Goal: Information Seeking & Learning: Learn about a topic

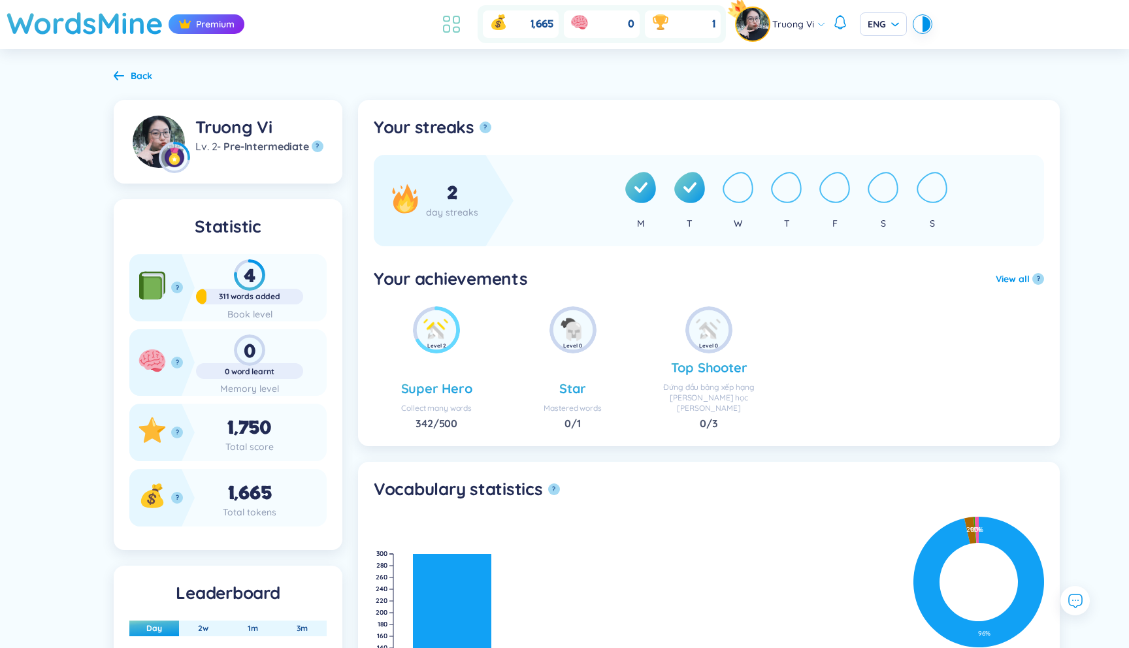
click at [453, 31] on icon at bounding box center [456, 29] width 6 height 5
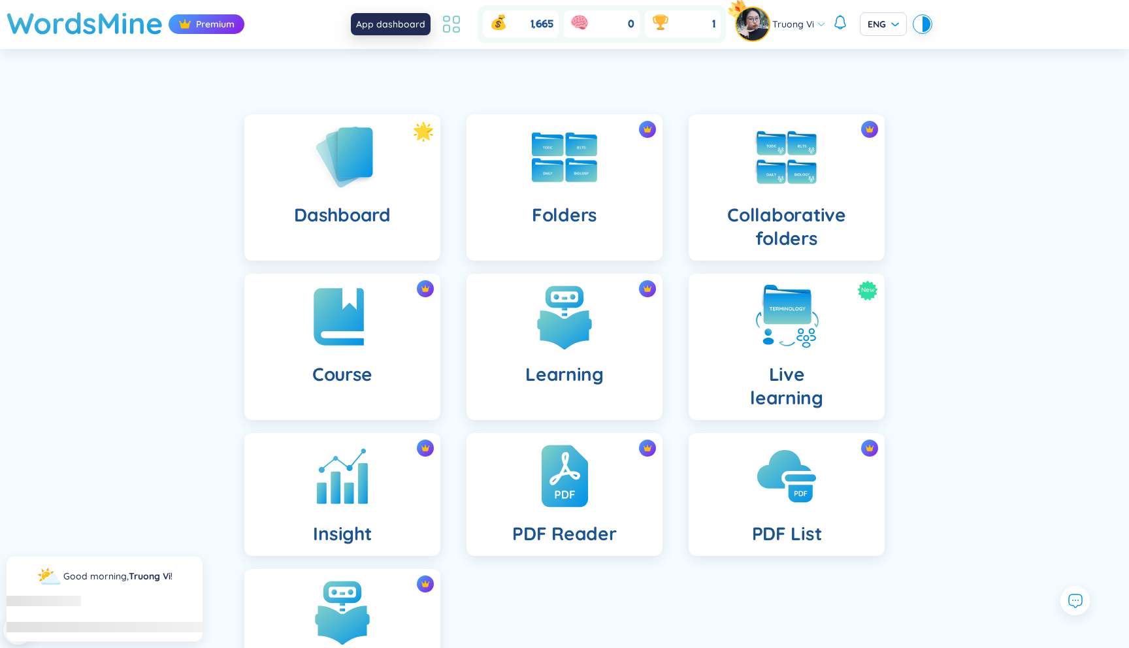
click at [453, 31] on icon at bounding box center [456, 29] width 6 height 5
click at [760, 331] on img at bounding box center [787, 317] width 72 height 72
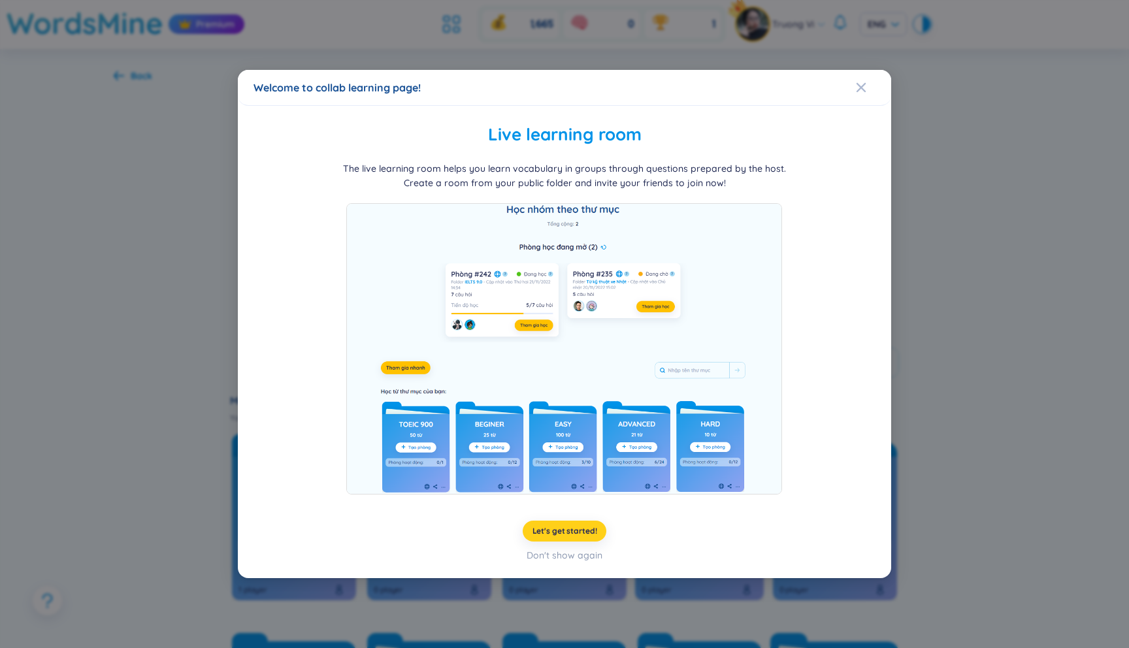
click at [584, 526] on span "Let's get started!" at bounding box center [565, 531] width 65 height 10
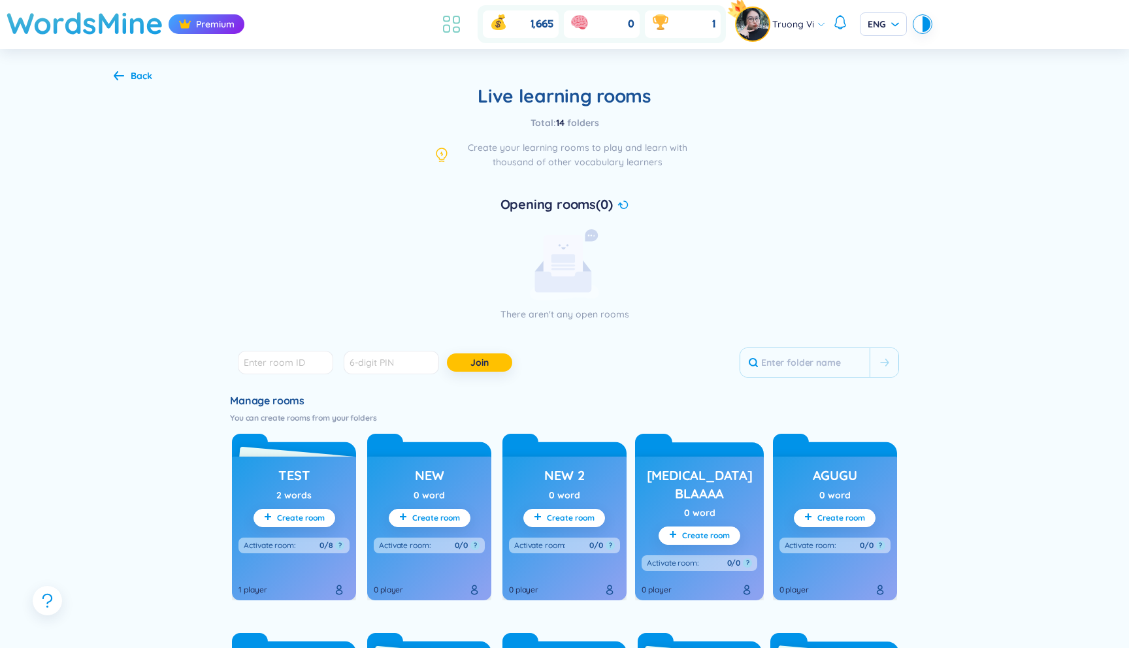
click at [452, 25] on icon at bounding box center [452, 24] width 24 height 24
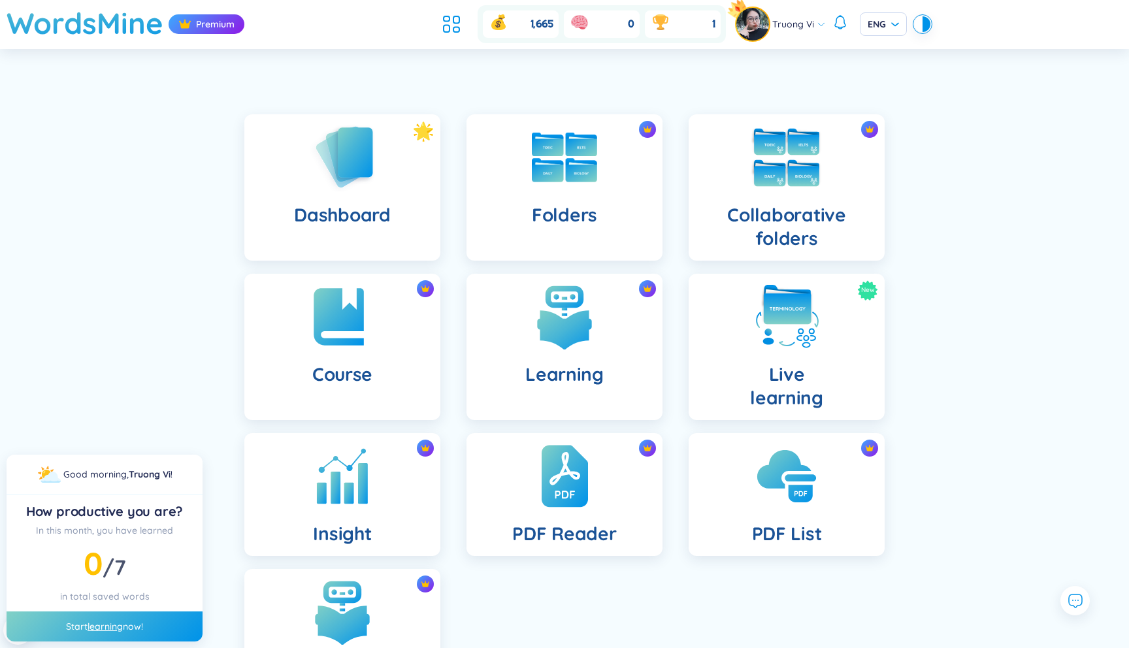
click at [774, 221] on h4 "Collaborative folders" at bounding box center [786, 226] width 175 height 47
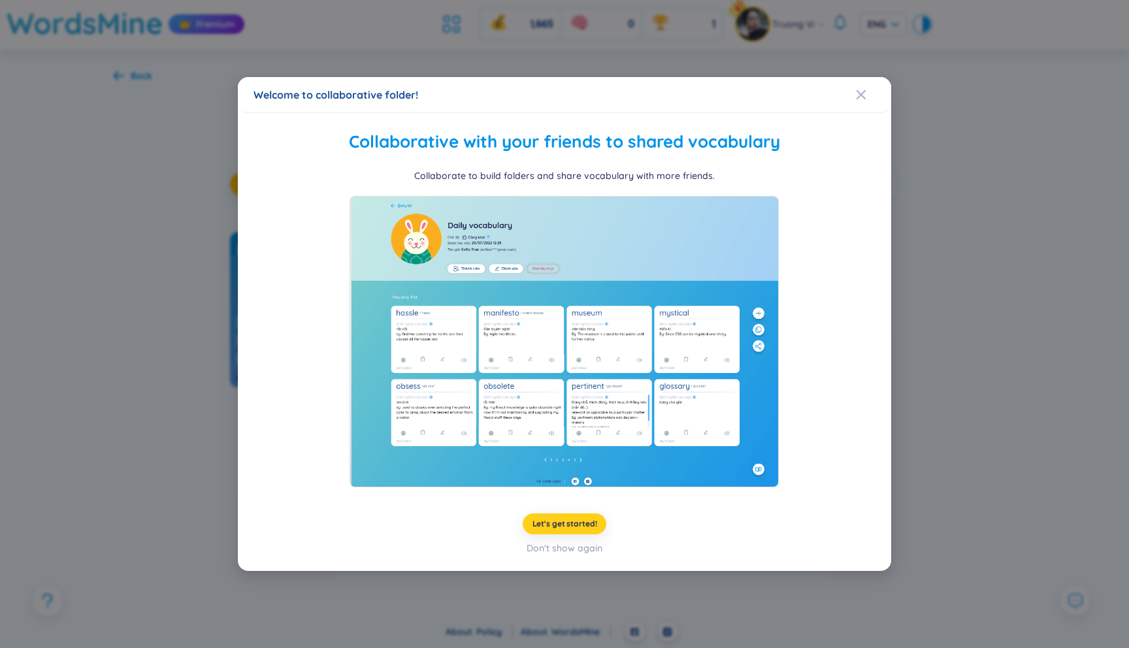
click at [546, 520] on span "Let's get started!" at bounding box center [565, 524] width 65 height 10
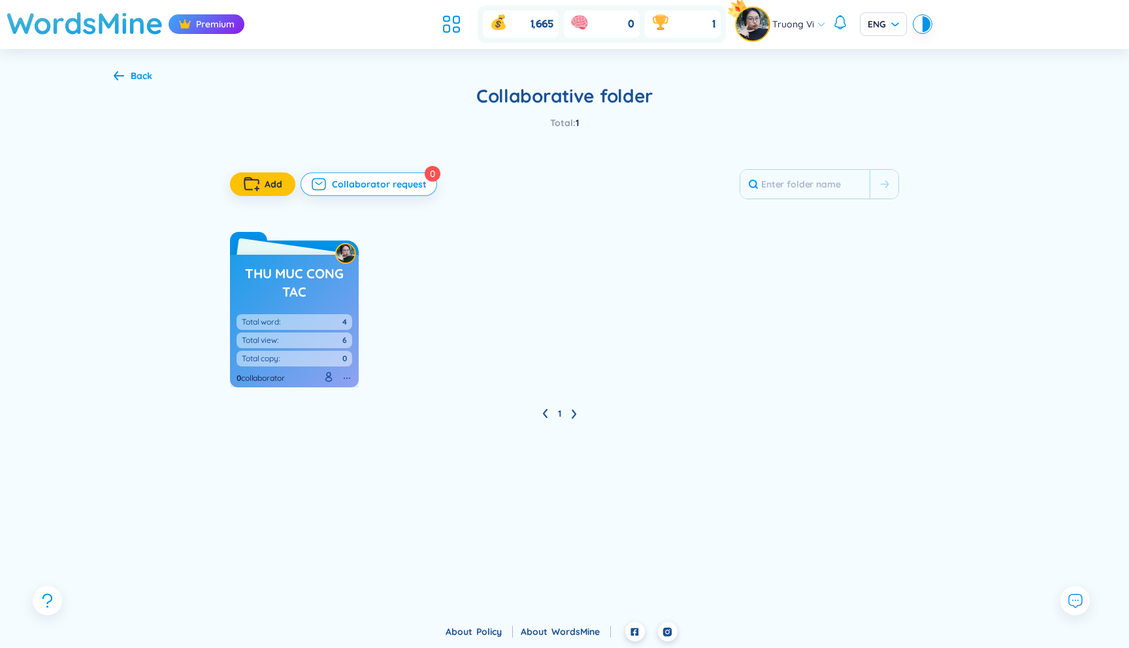
click at [291, 293] on h3 "Thu muc cong tac" at bounding box center [295, 283] width 116 height 36
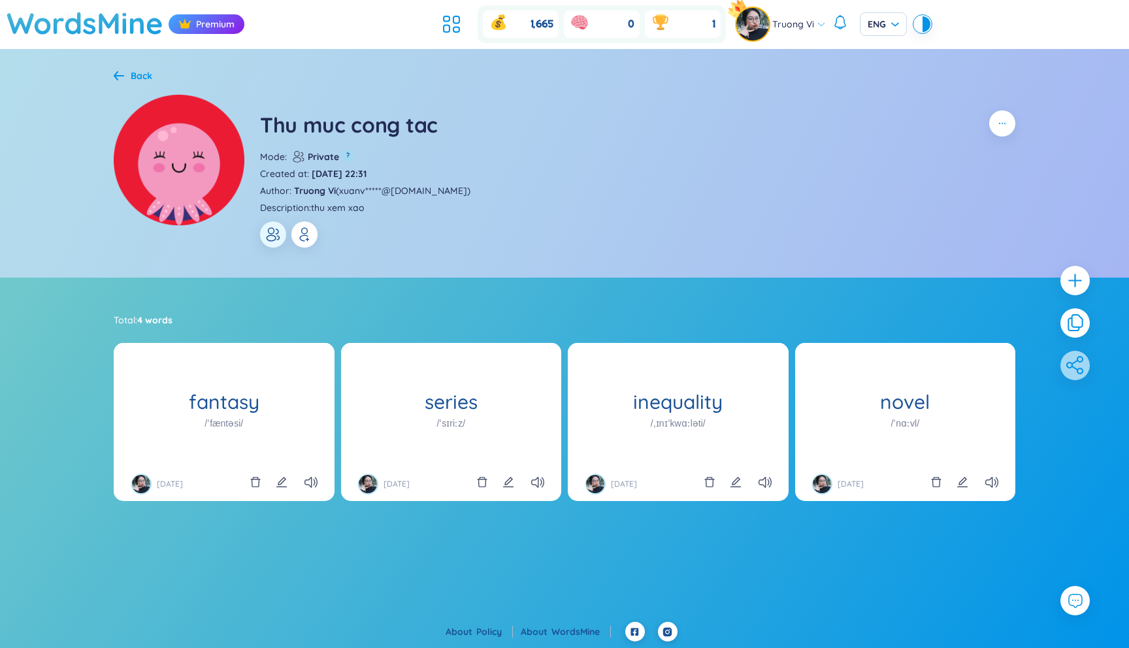
click at [299, 235] on icon "button" at bounding box center [305, 235] width 16 height 16
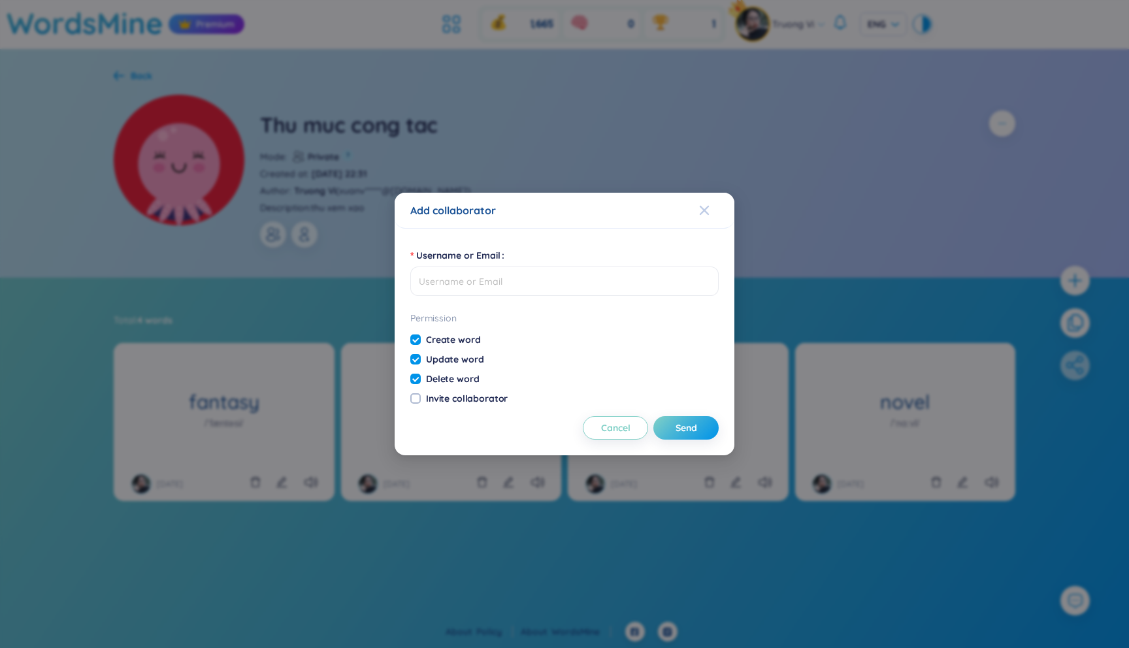
click at [706, 212] on icon "Close" at bounding box center [704, 210] width 9 height 9
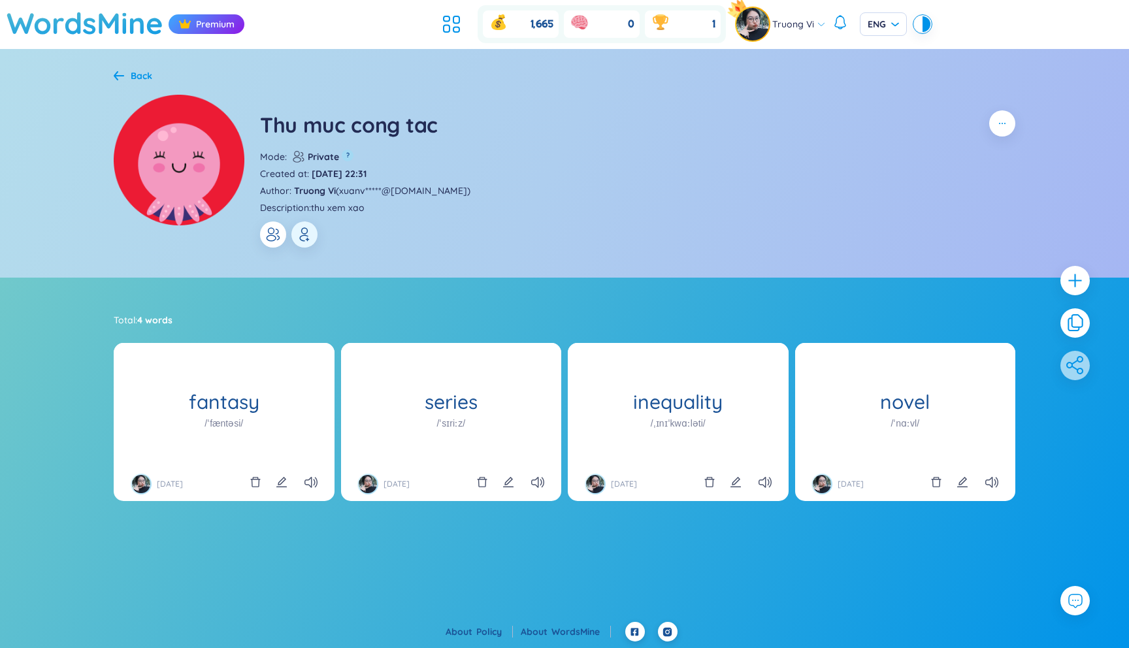
click at [278, 240] on icon "button" at bounding box center [273, 235] width 16 height 16
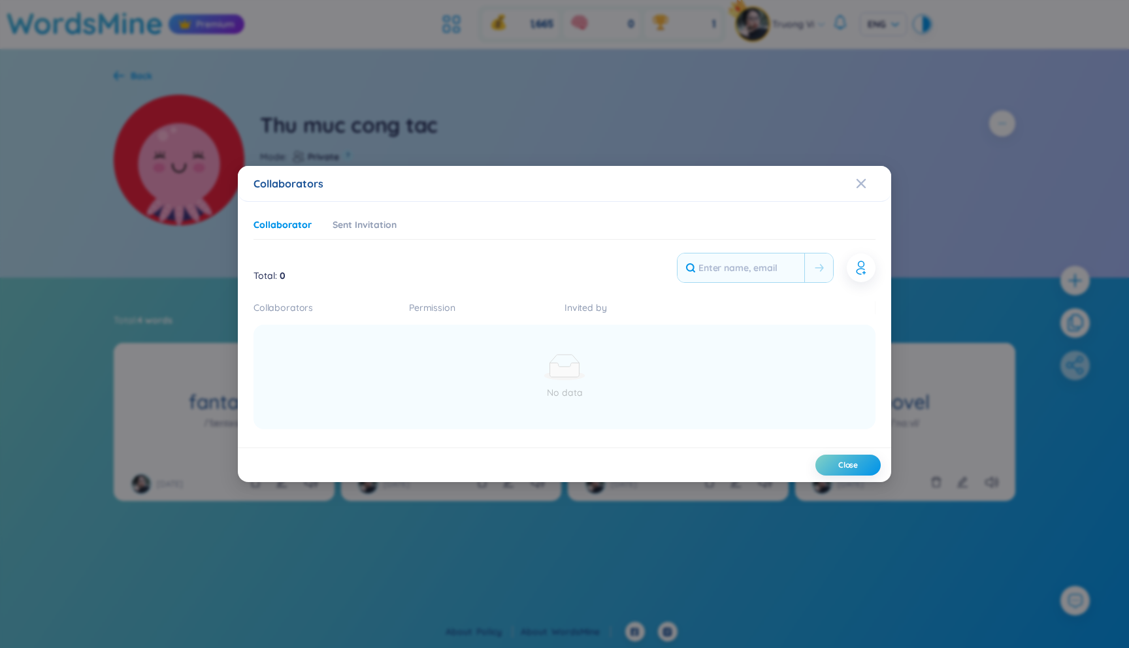
click at [390, 142] on div "Collaborators Collaborator Sent Invitation Total : 0 Collaborators Permission I…" at bounding box center [564, 324] width 1129 height 648
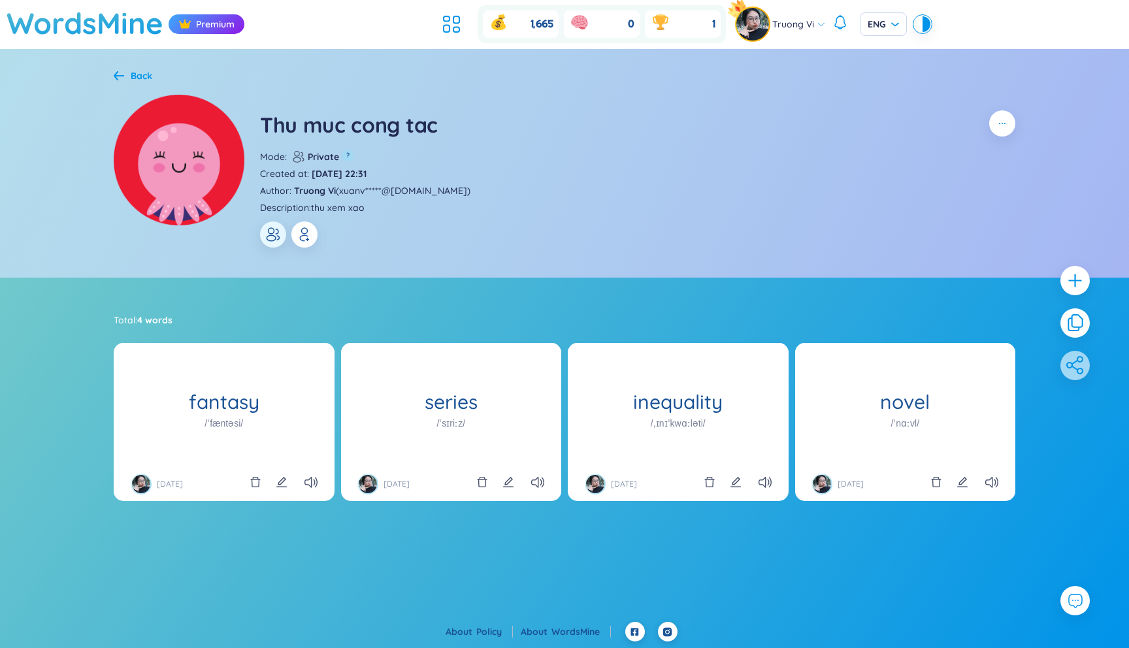
click at [316, 231] on button "button" at bounding box center [304, 235] width 26 height 26
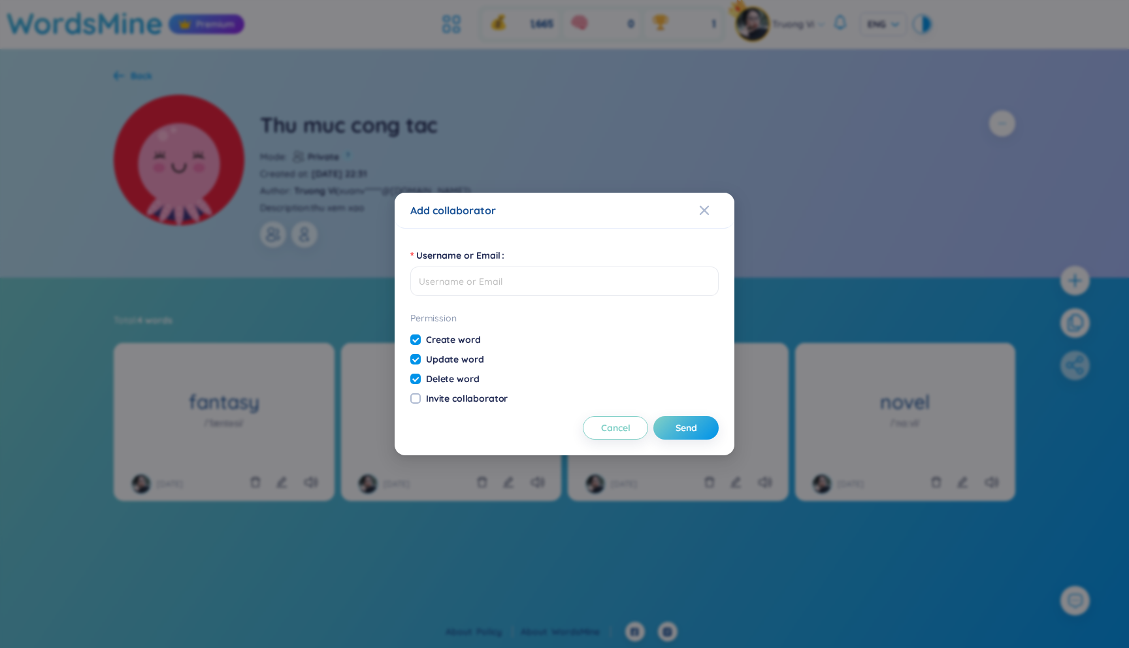
click at [442, 172] on div "Add collaborator Username or Email Permission Create word Update word Delete wo…" at bounding box center [564, 324] width 1129 height 648
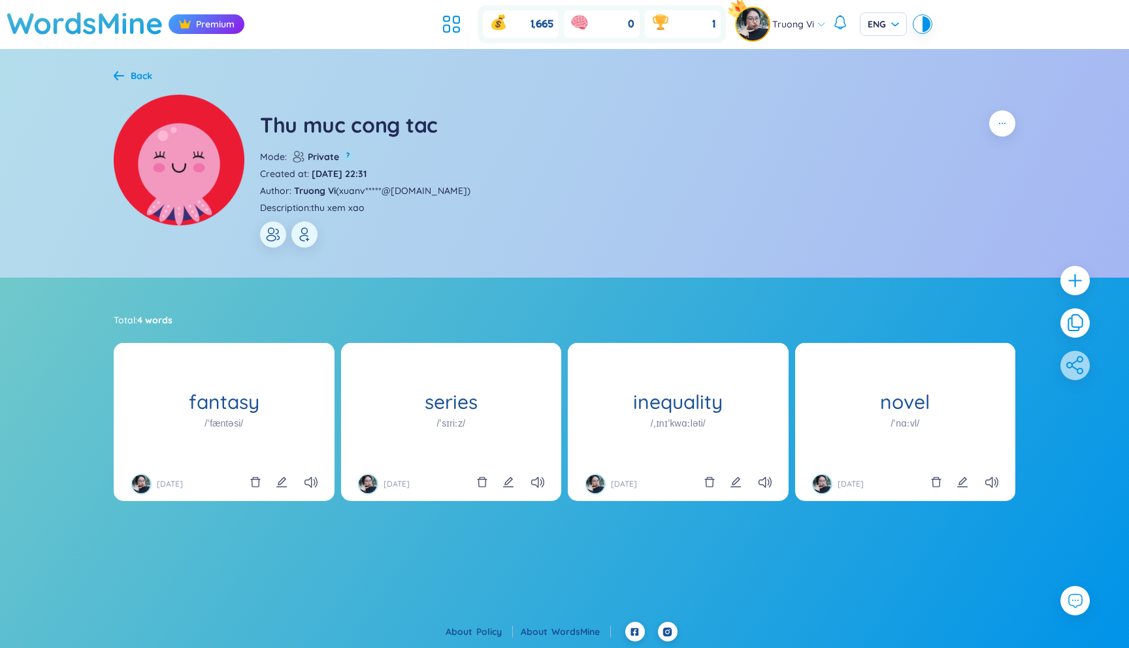
click at [453, 30] on icon at bounding box center [452, 24] width 24 height 24
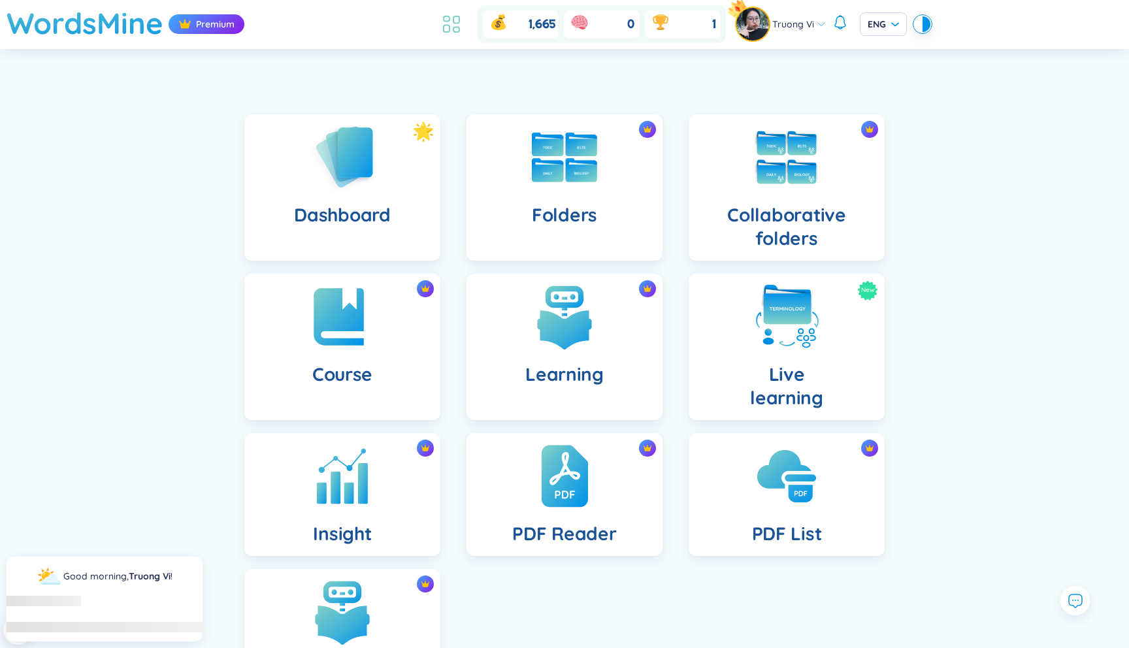
click at [447, 25] on icon at bounding box center [447, 28] width 6 height 7
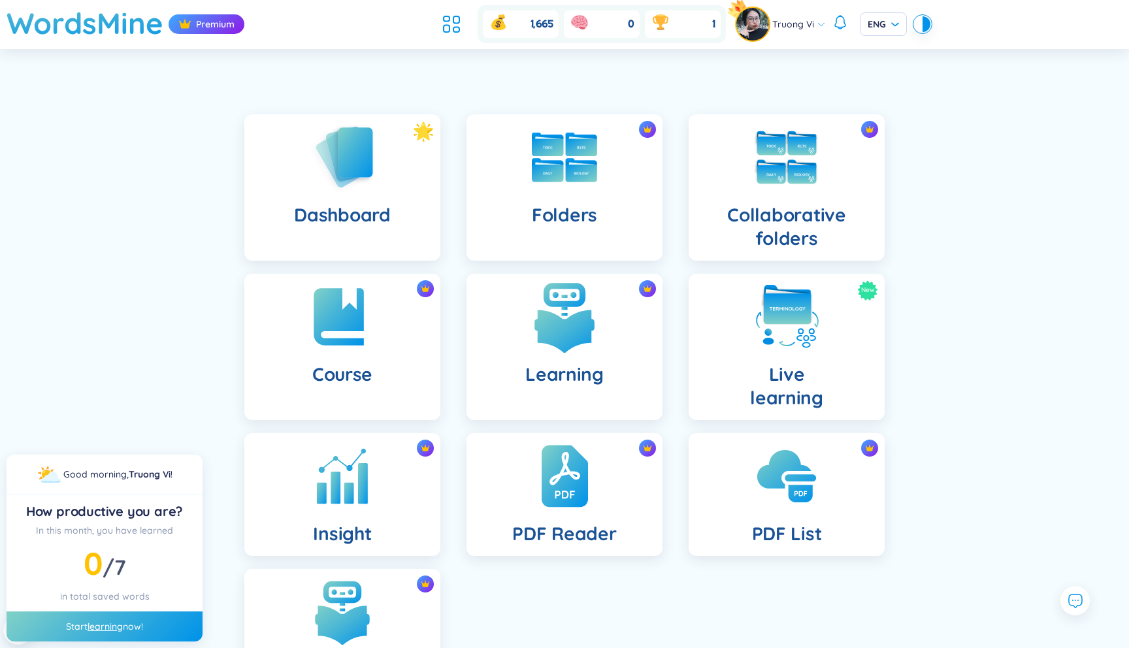
click at [529, 361] on div "Learning" at bounding box center [565, 347] width 196 height 146
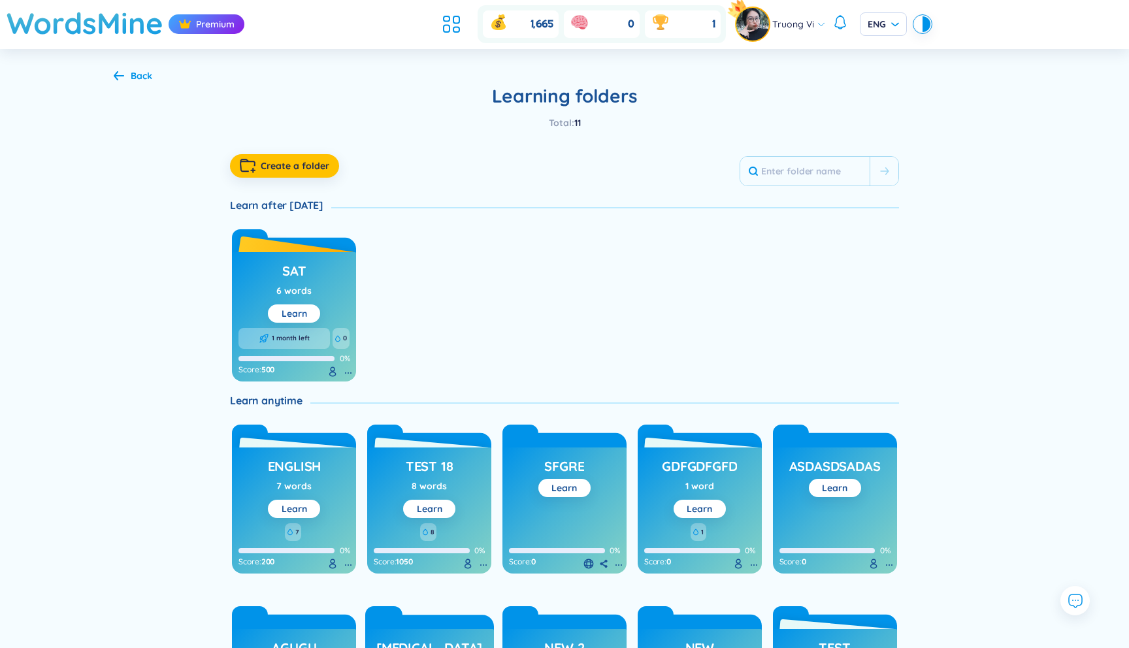
click at [303, 308] on link "Learn" at bounding box center [294, 314] width 25 height 12
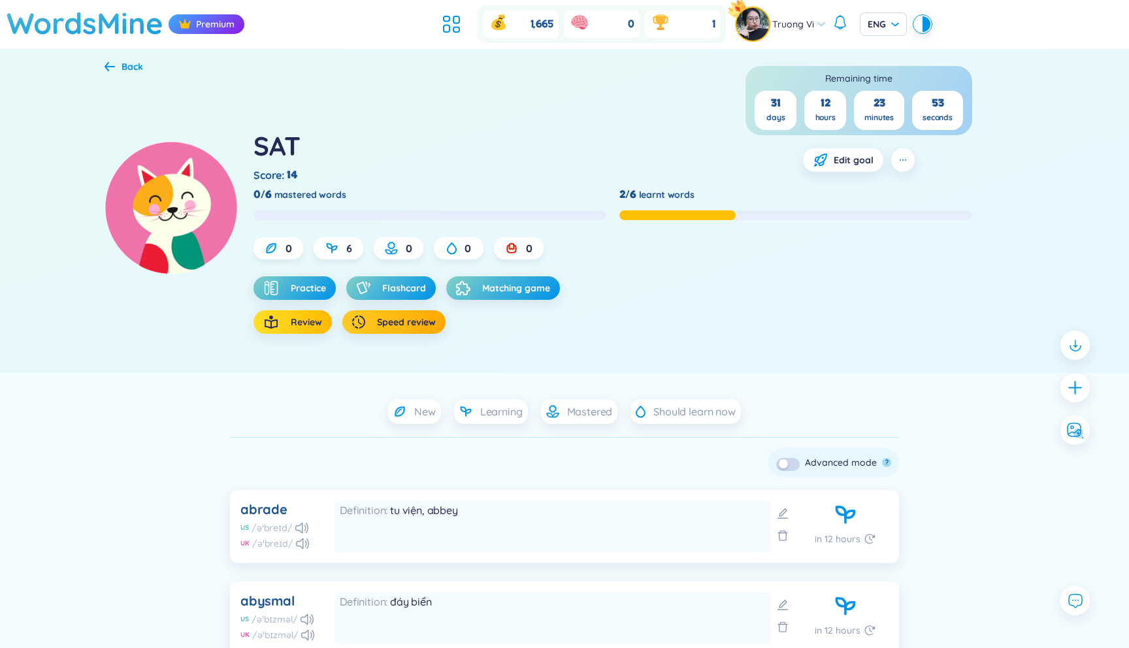
click at [298, 318] on span "Review" at bounding box center [306, 322] width 31 height 13
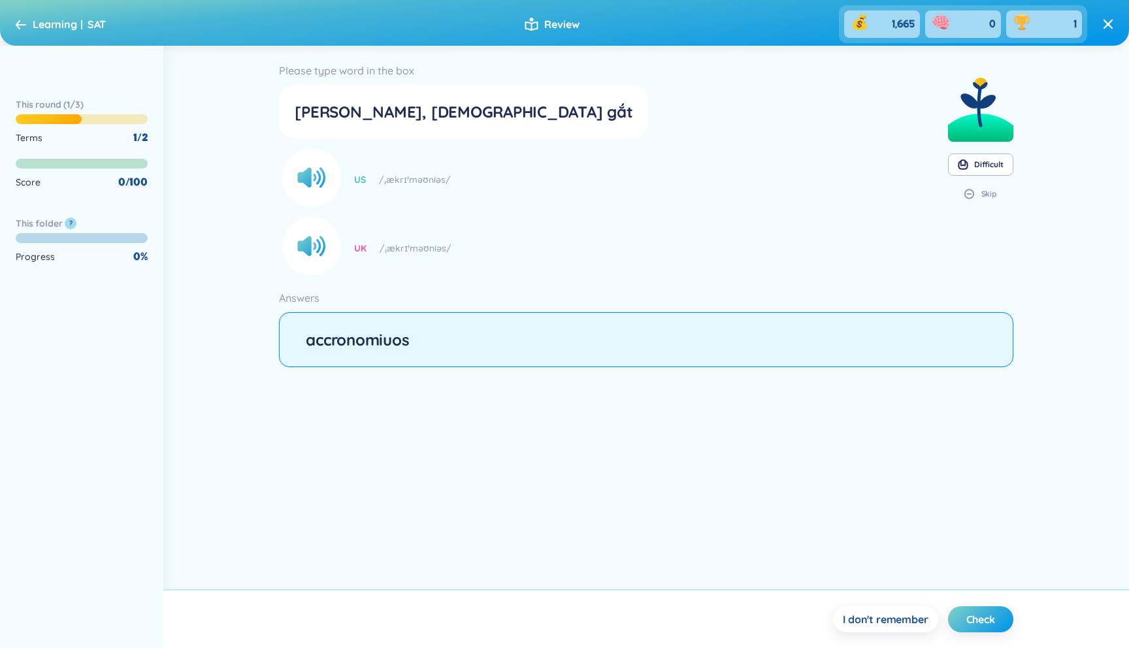
type input "accronomiuos"
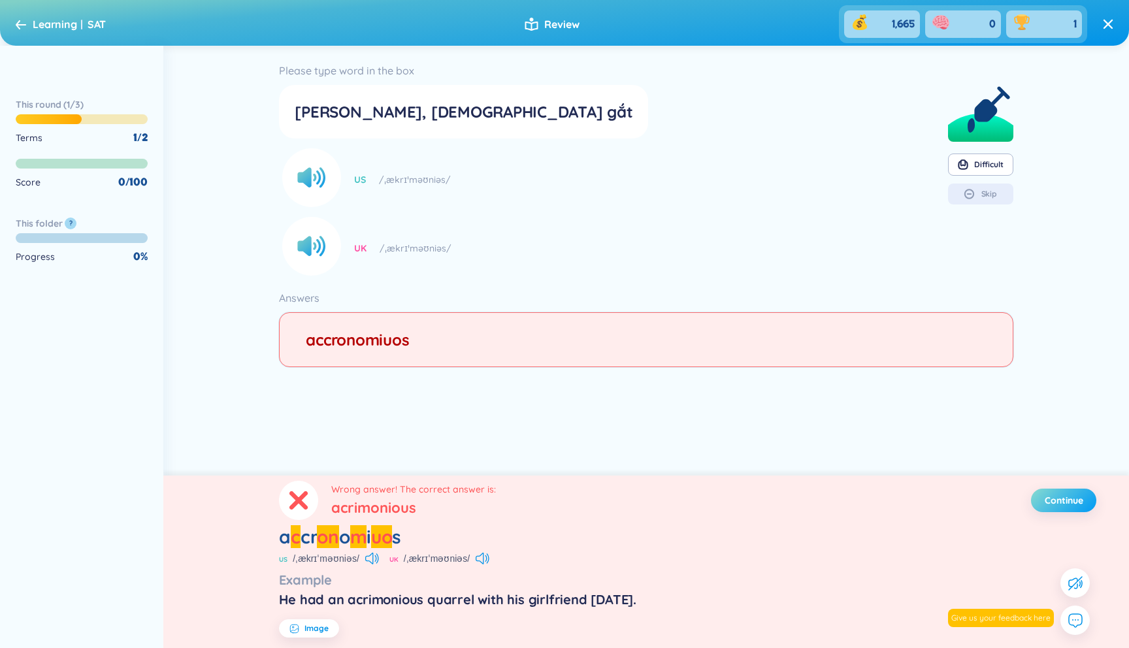
click at [1064, 505] on span "Continue" at bounding box center [1064, 500] width 39 height 13
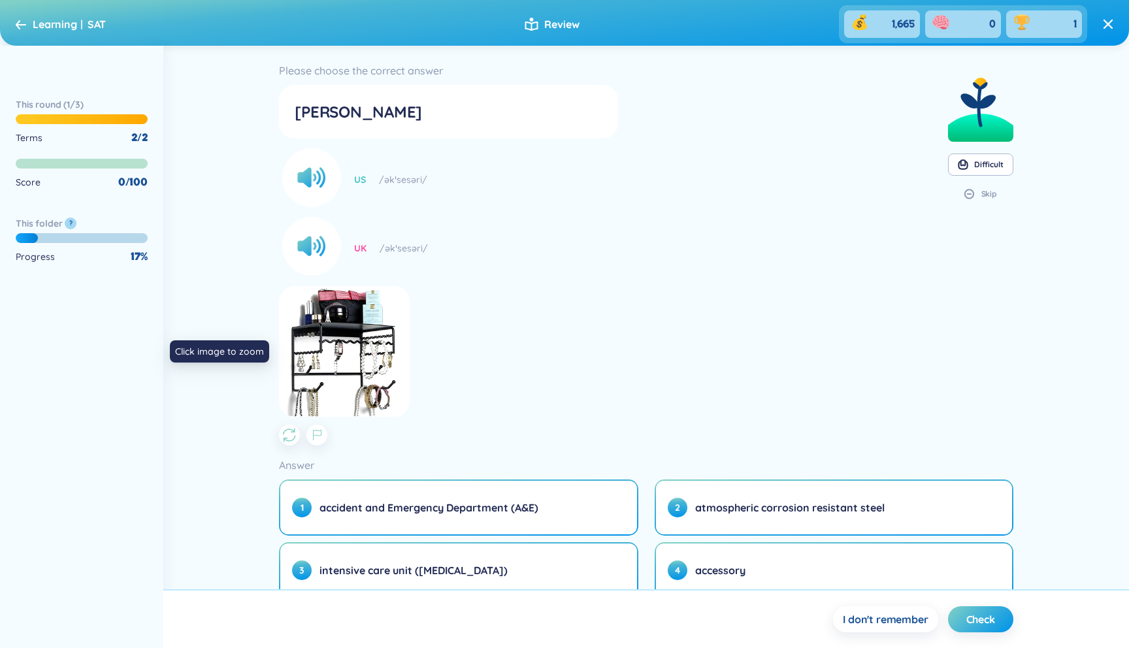
scroll to position [52, 0]
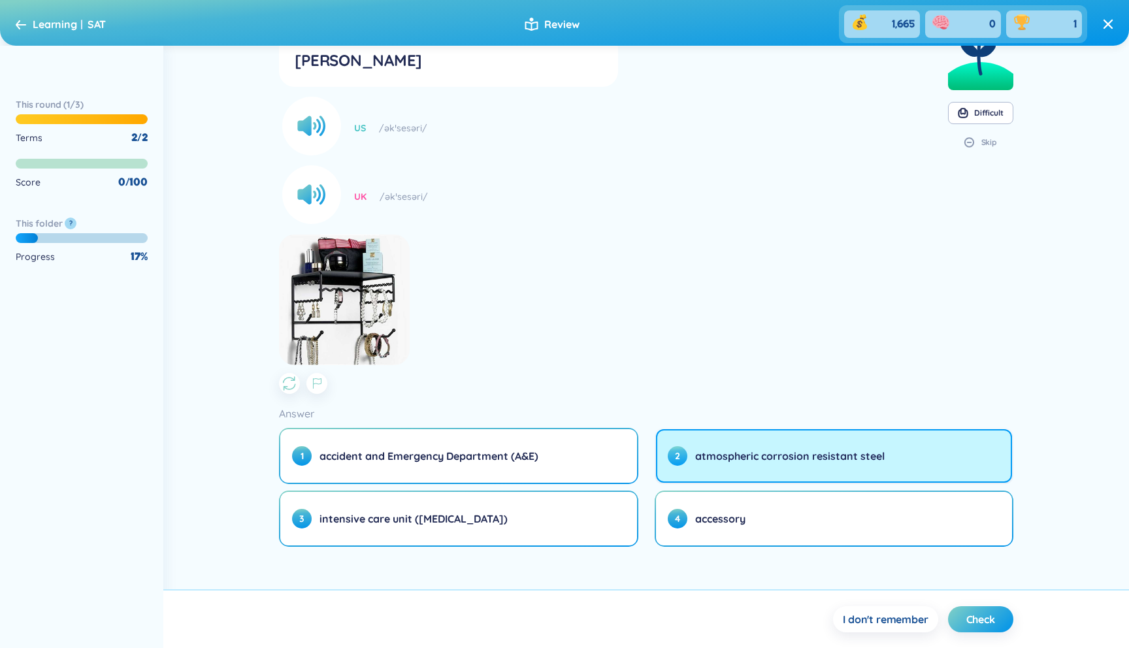
click at [706, 446] on button "2 atmospheric corrosion resistant steel" at bounding box center [834, 456] width 356 height 54
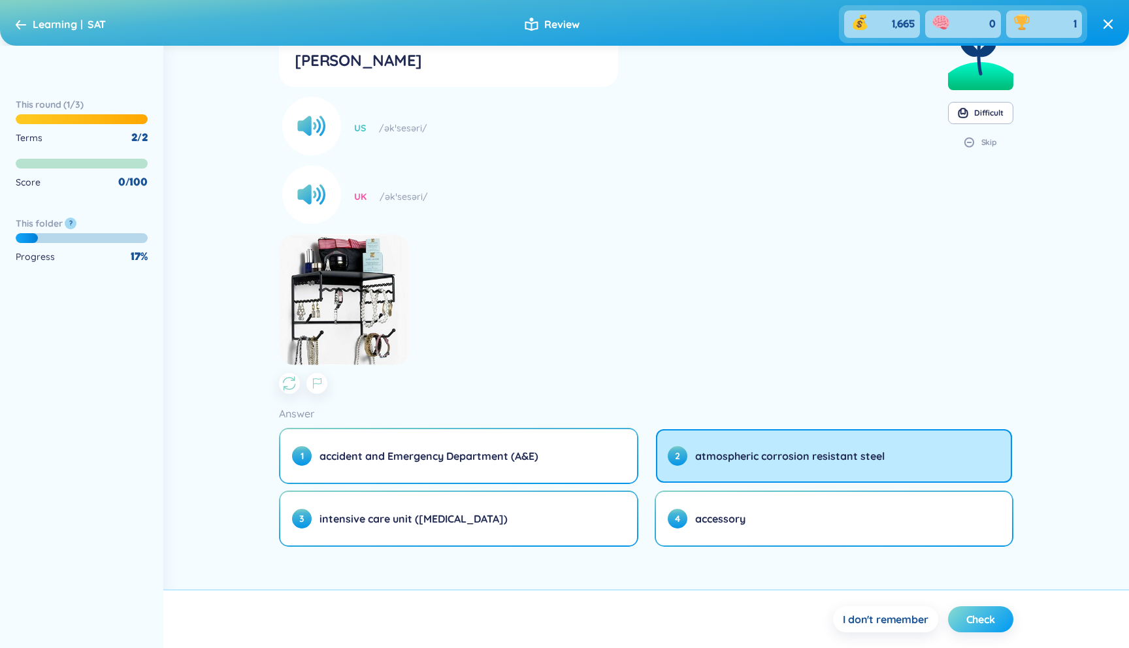
click at [982, 618] on span "Check" at bounding box center [980, 619] width 29 height 14
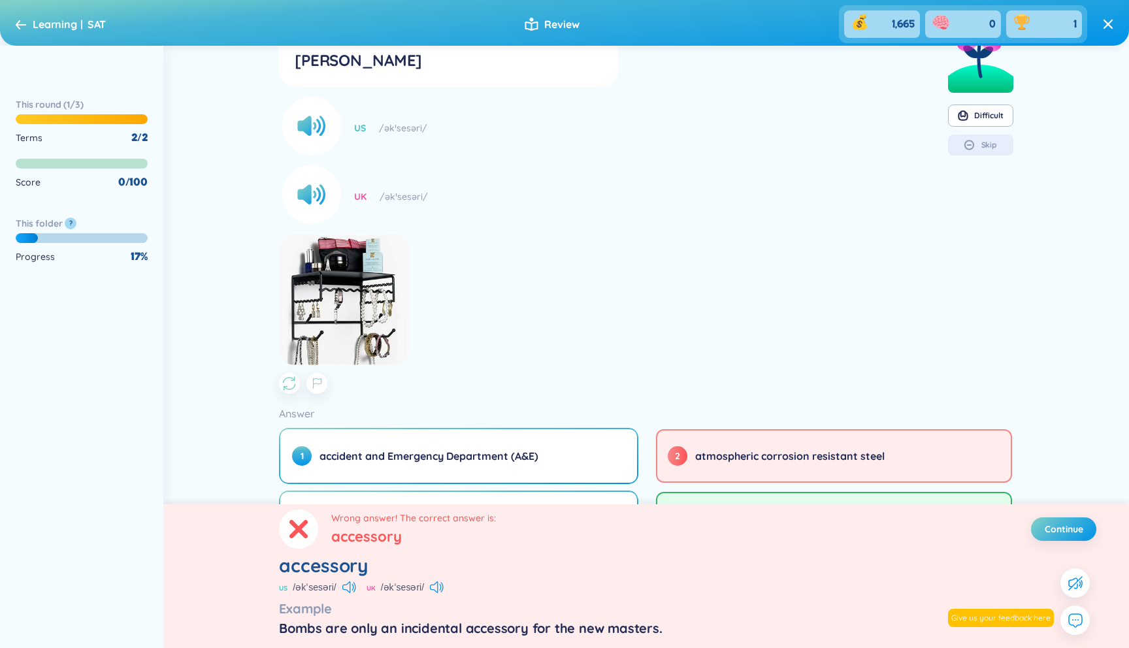
scroll to position [0, 0]
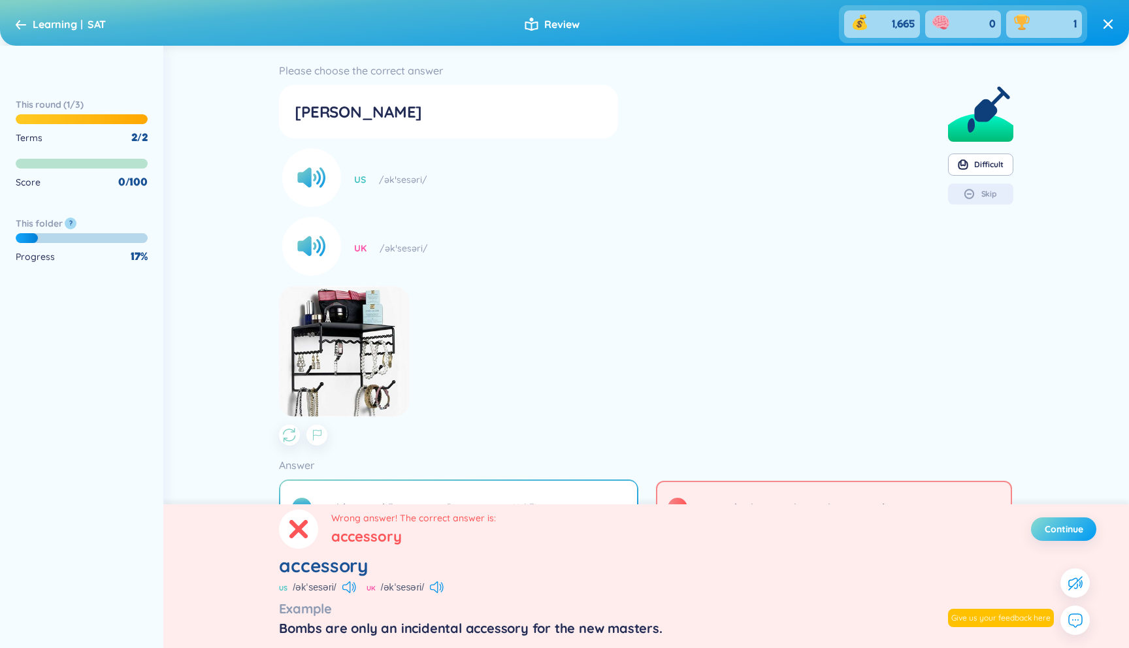
click at [1079, 535] on span "Continue" at bounding box center [1064, 529] width 39 height 13
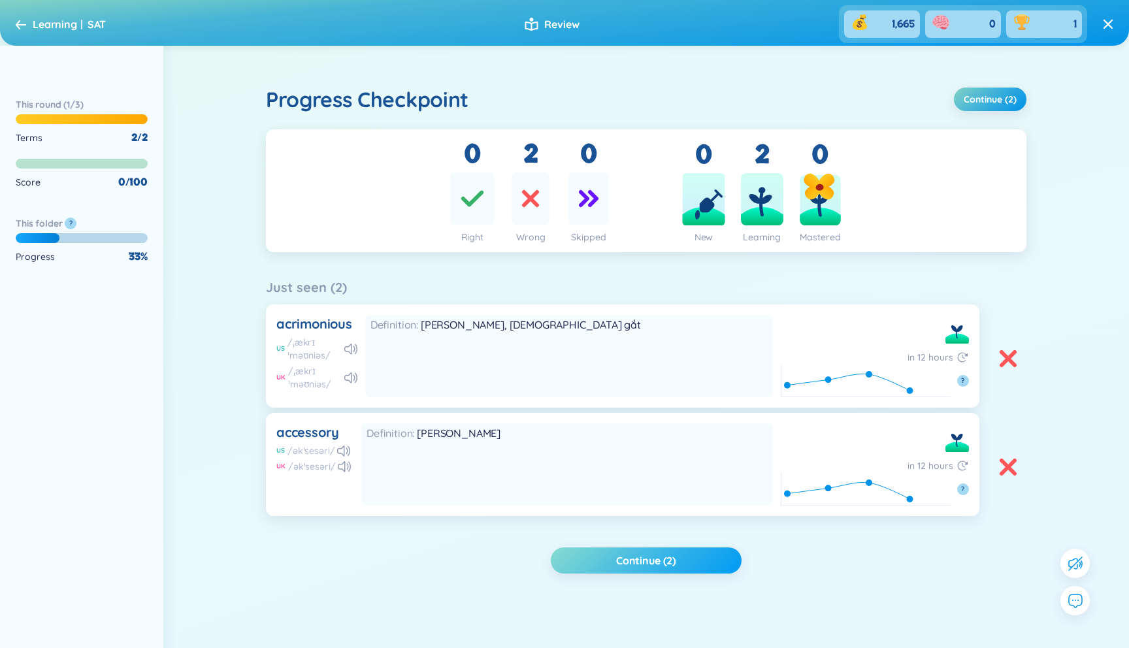
click at [687, 570] on button "Continue (2)" at bounding box center [646, 561] width 191 height 26
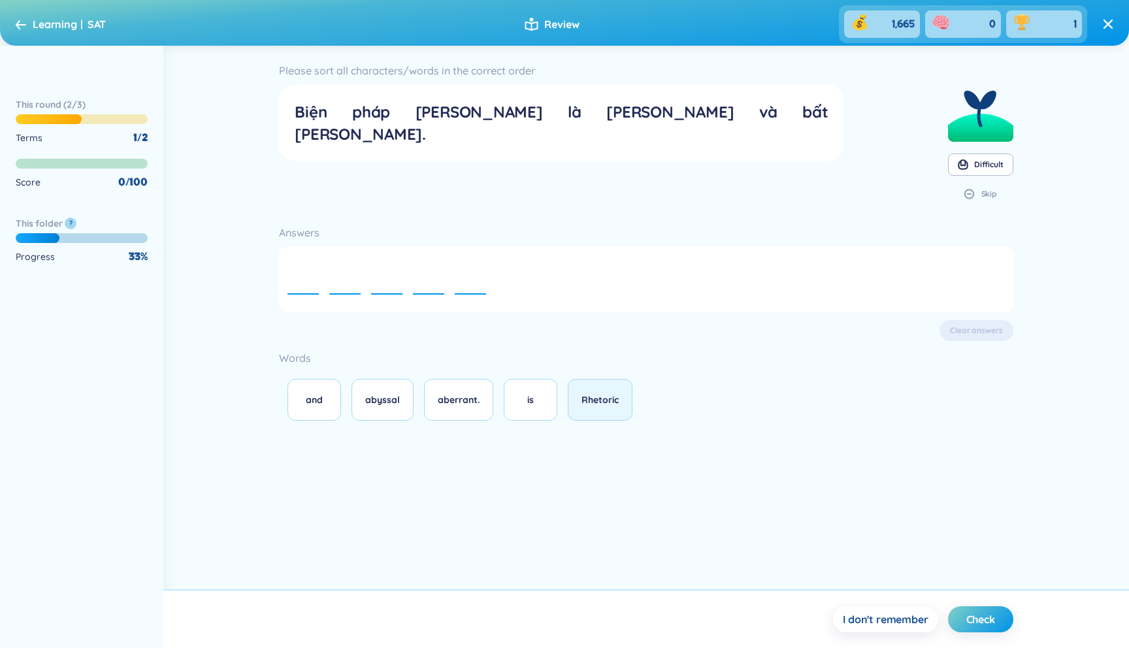
click at [582, 404] on button "Rhetoric" at bounding box center [600, 400] width 65 height 42
click at [527, 403] on div "is" at bounding box center [531, 400] width 26 height 14
click at [388, 410] on button "abyssal" at bounding box center [383, 400] width 62 height 42
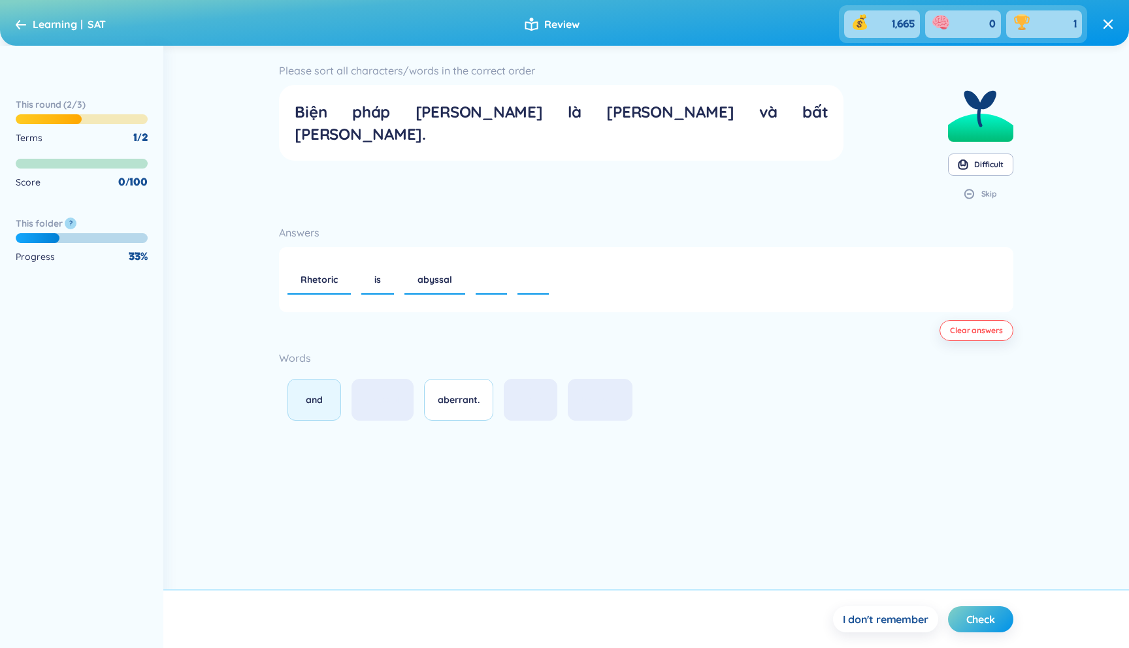
click at [301, 409] on button "and" at bounding box center [315, 400] width 54 height 42
click at [462, 408] on button "aberrant." at bounding box center [458, 400] width 69 height 42
click at [981, 603] on section "I don't remember Check" at bounding box center [646, 618] width 966 height 59
click at [979, 606] on button "Check" at bounding box center [980, 619] width 65 height 26
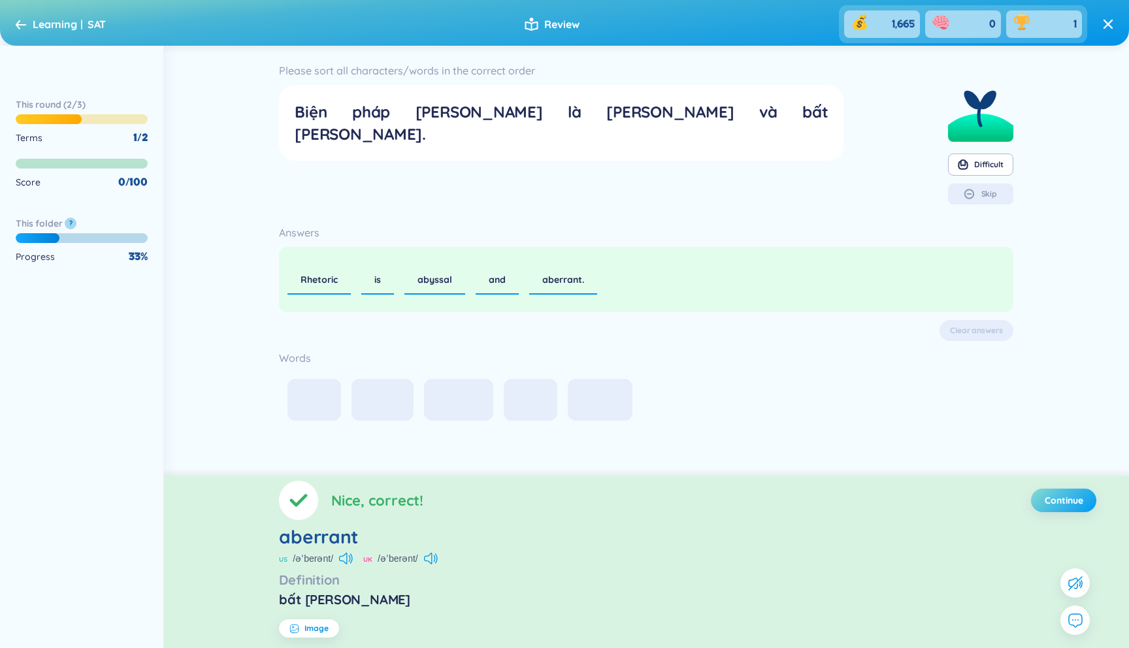
click at [1079, 502] on span "Continue" at bounding box center [1064, 500] width 39 height 13
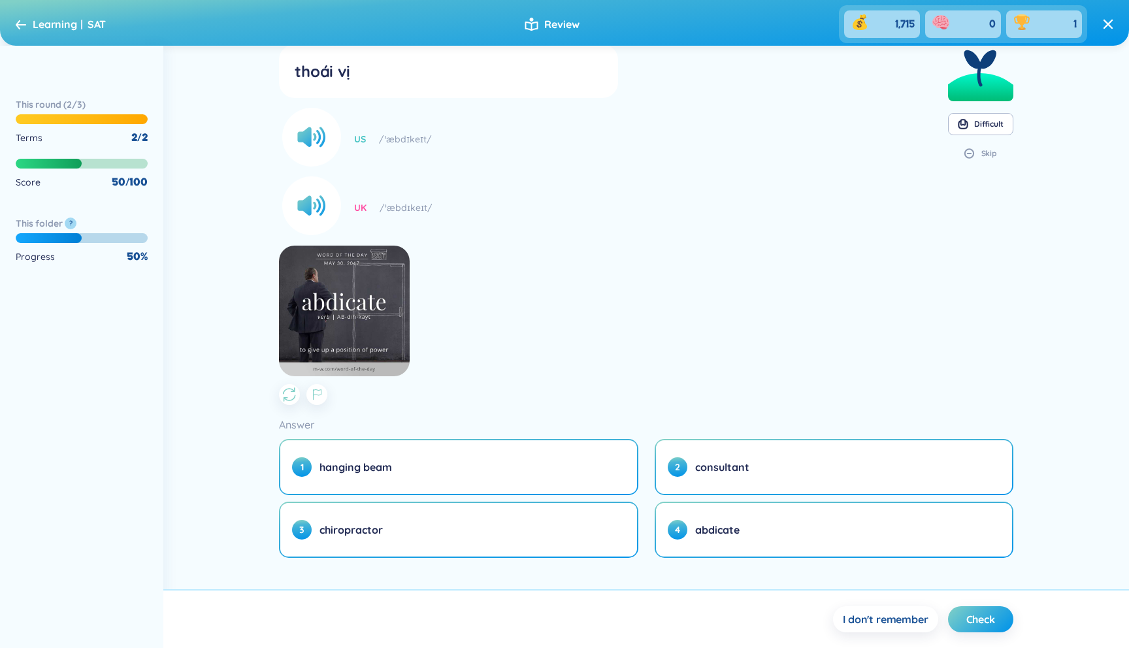
scroll to position [52, 0]
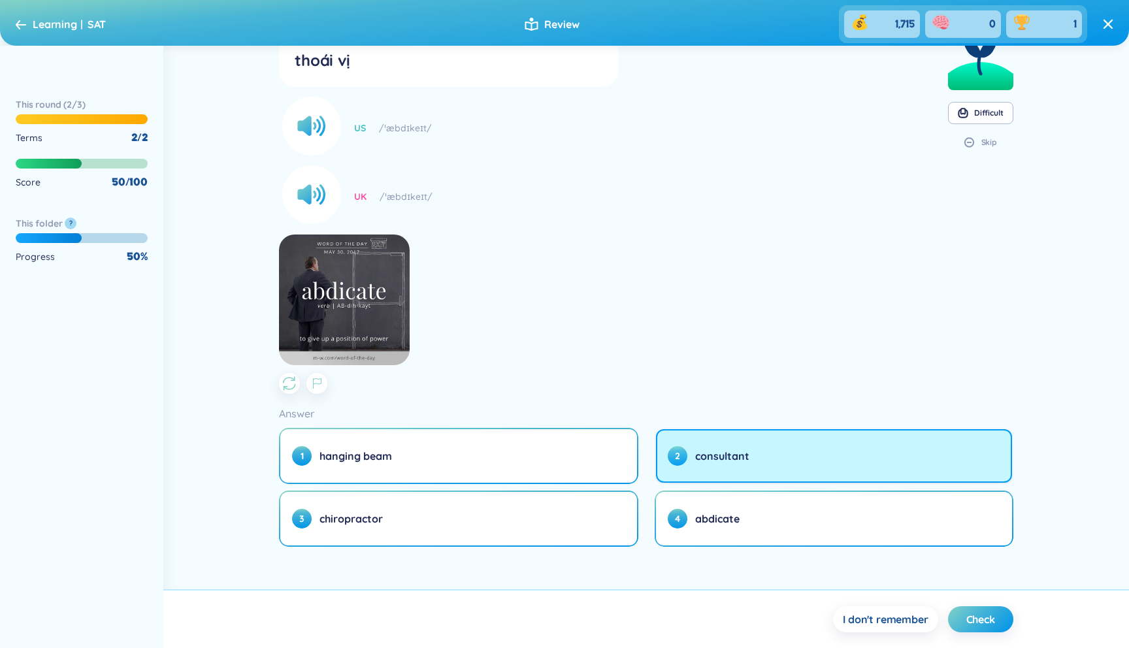
click at [689, 476] on button "2 consultant" at bounding box center [834, 456] width 356 height 54
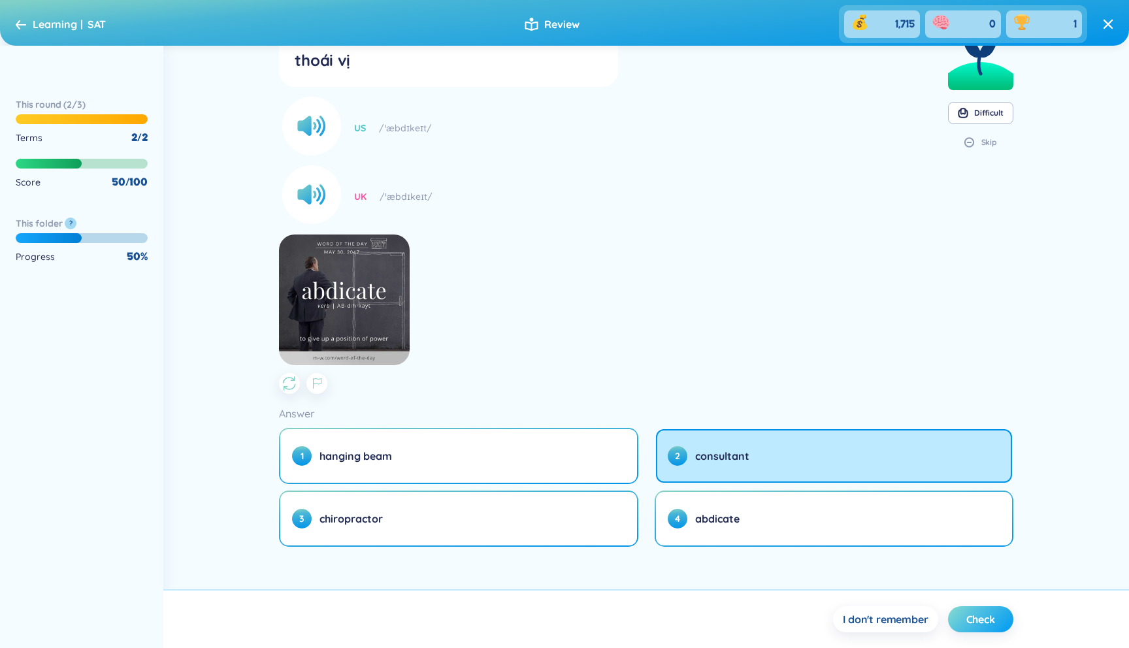
click at [996, 625] on button "Check" at bounding box center [980, 619] width 65 height 26
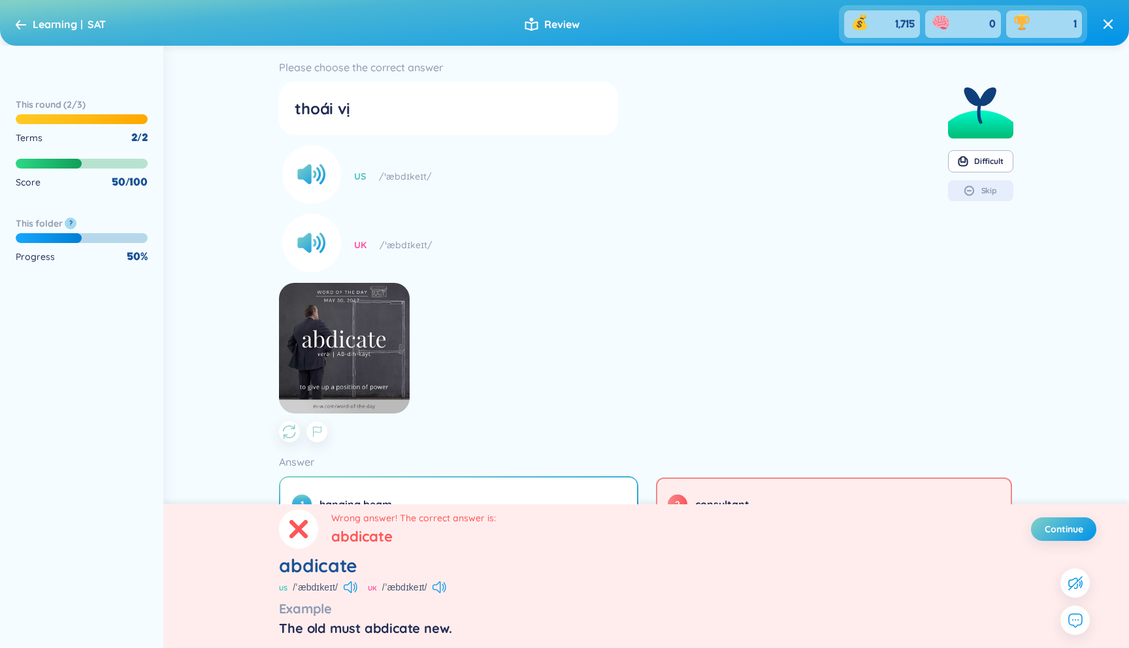
scroll to position [0, 0]
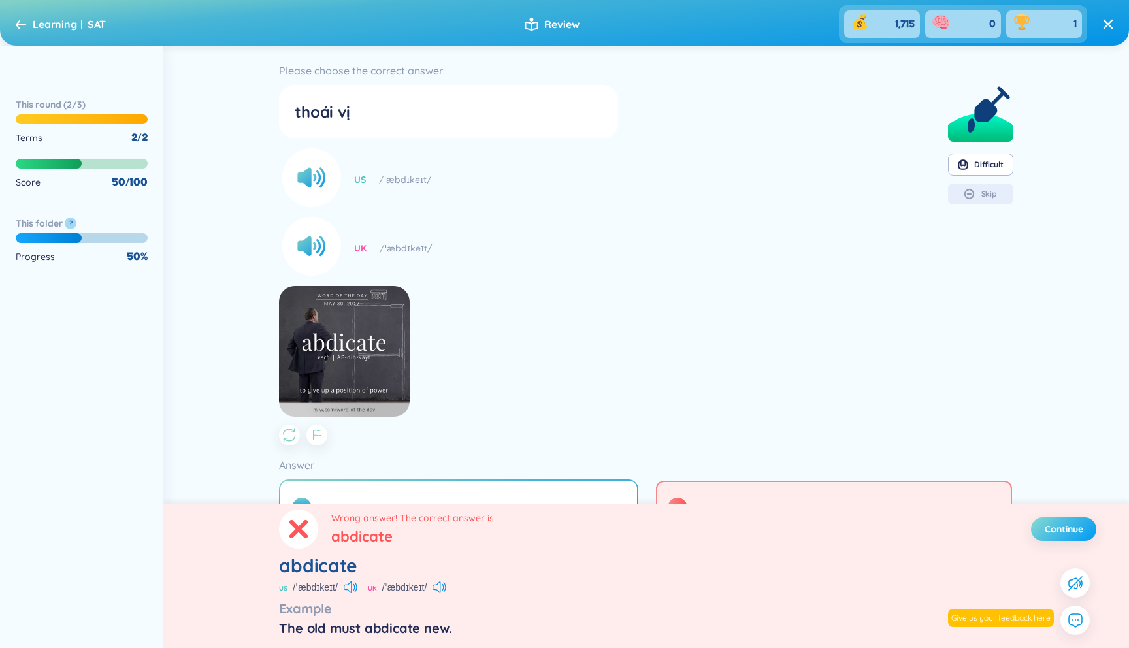
click at [1040, 534] on button "Continue" at bounding box center [1063, 530] width 65 height 24
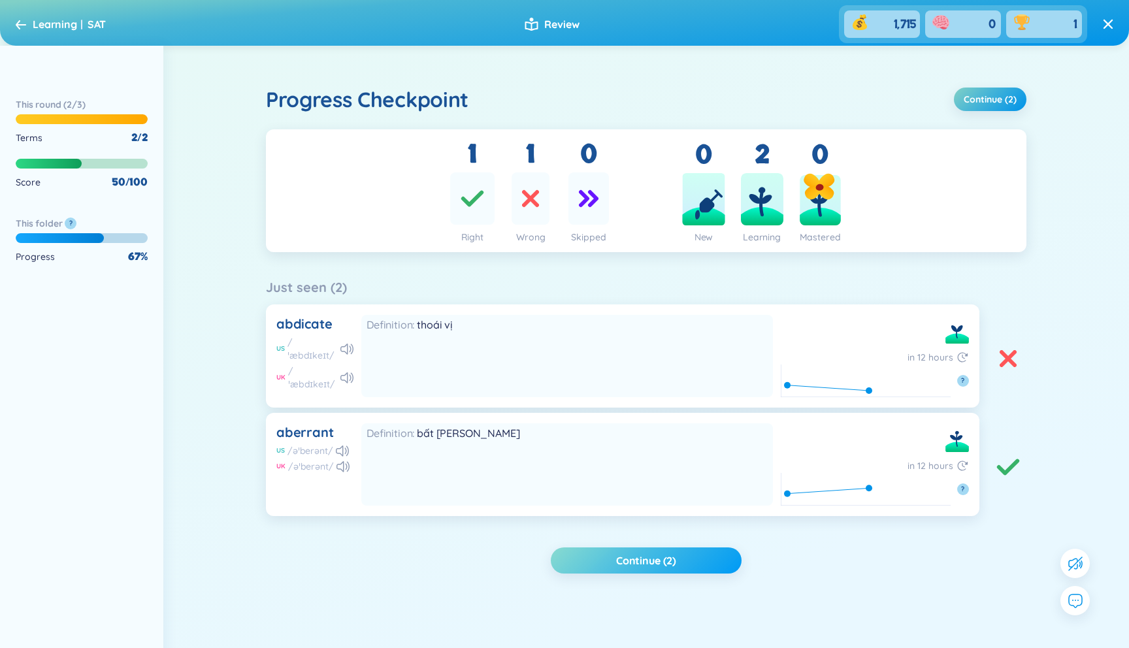
click at [712, 565] on button "Continue (2)" at bounding box center [646, 561] width 191 height 26
